Goal: Navigation & Orientation: Understand site structure

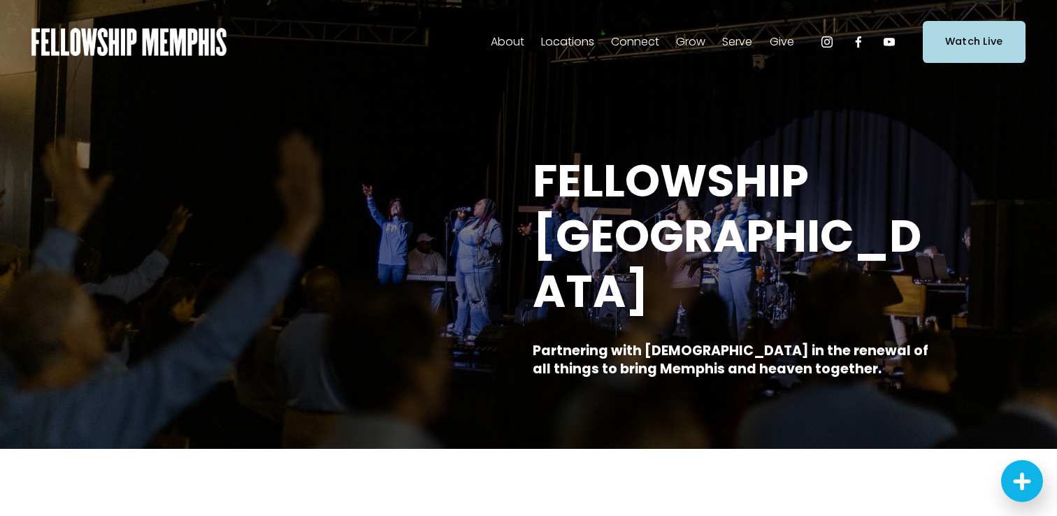
click at [0, 0] on span "Staff" at bounding box center [0, 0] width 0 height 0
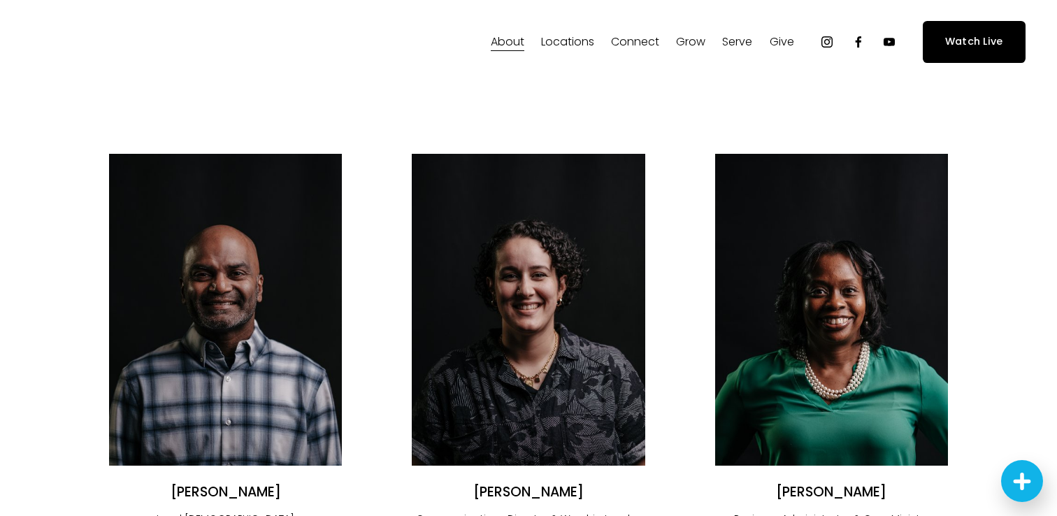
click at [511, 37] on span "About" at bounding box center [508, 42] width 34 height 20
click at [0, 0] on span "Our Values" at bounding box center [0, 0] width 0 height 0
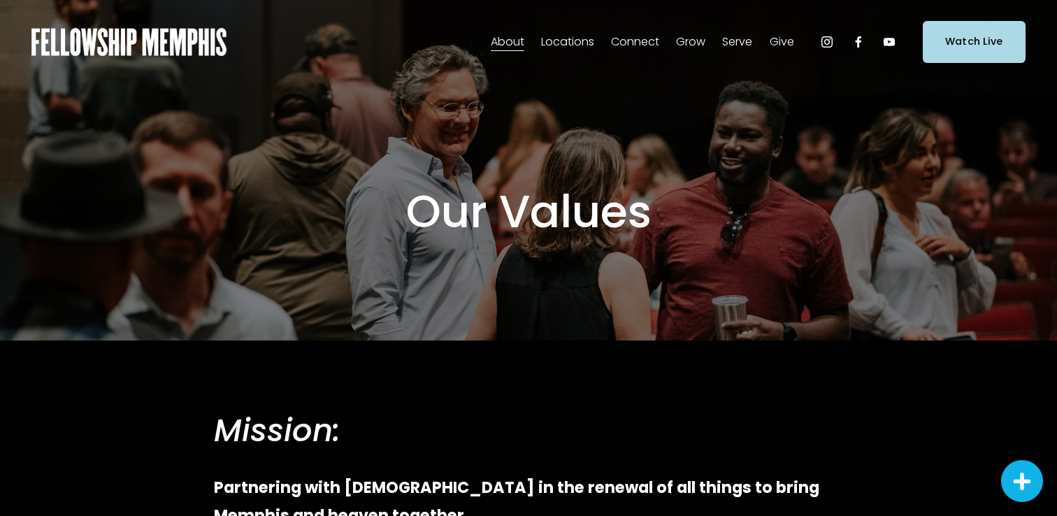
click at [0, 0] on link "Elder Nominations" at bounding box center [0, 0] width 0 height 0
click at [0, 0] on span "Our Values" at bounding box center [0, 0] width 0 height 0
click at [181, 43] on img at bounding box center [128, 42] width 195 height 28
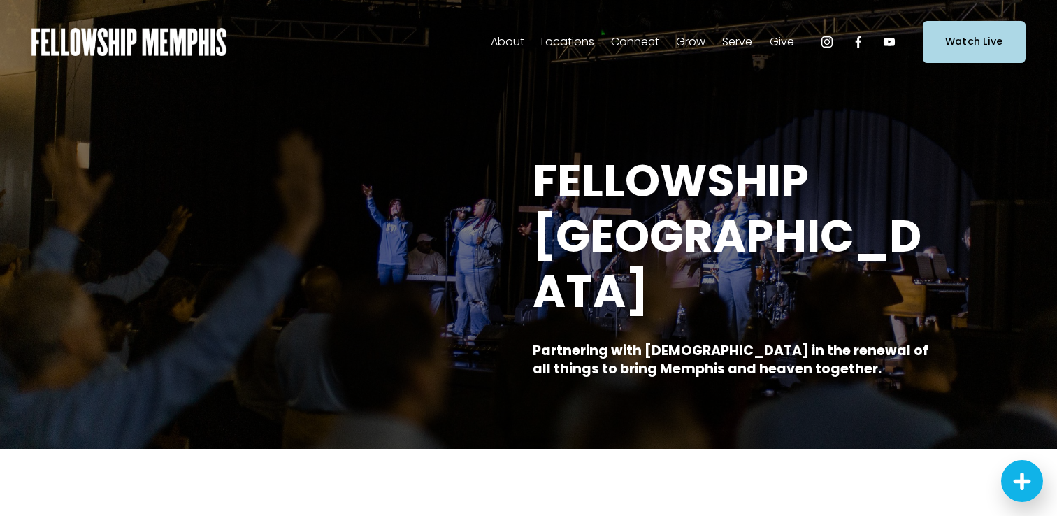
click at [0, 0] on span "Men" at bounding box center [0, 0] width 0 height 0
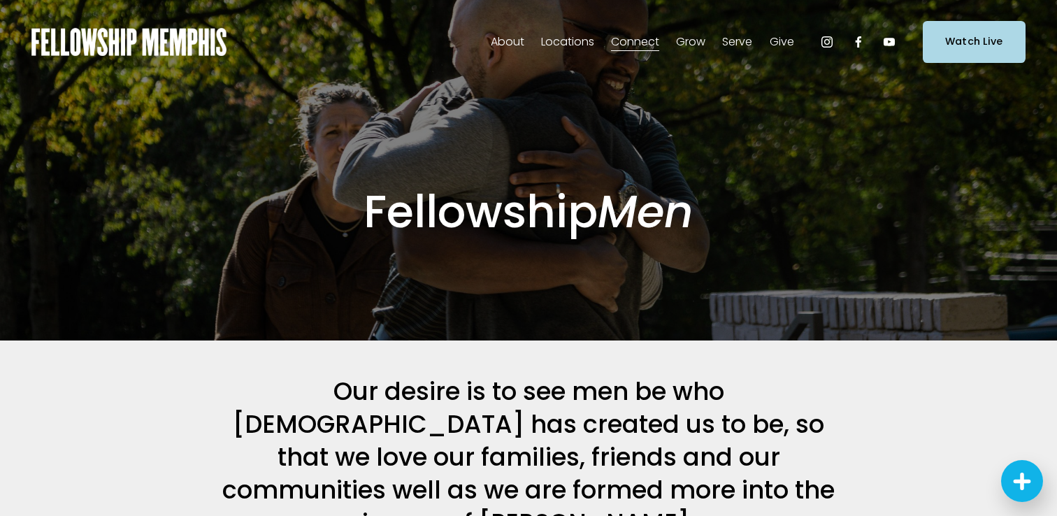
click at [0, 0] on span "Women" at bounding box center [0, 0] width 0 height 0
